Goal: Task Accomplishment & Management: Manage account settings

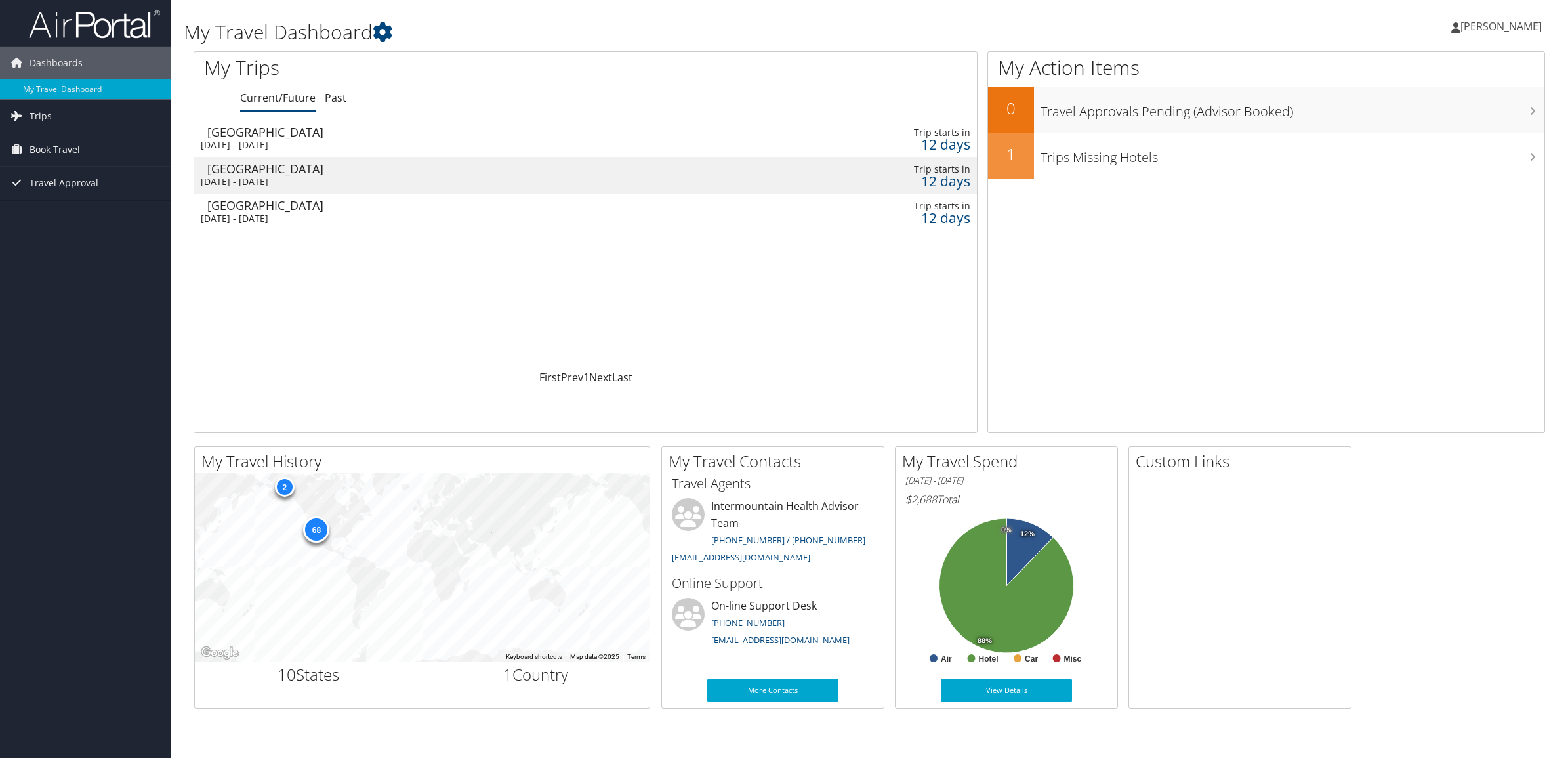
click at [1499, 28] on span "[PERSON_NAME]" at bounding box center [1501, 26] width 81 height 14
click at [1424, 122] on link "View Travel Profile" at bounding box center [1467, 117] width 146 height 22
